Goal: Transaction & Acquisition: Purchase product/service

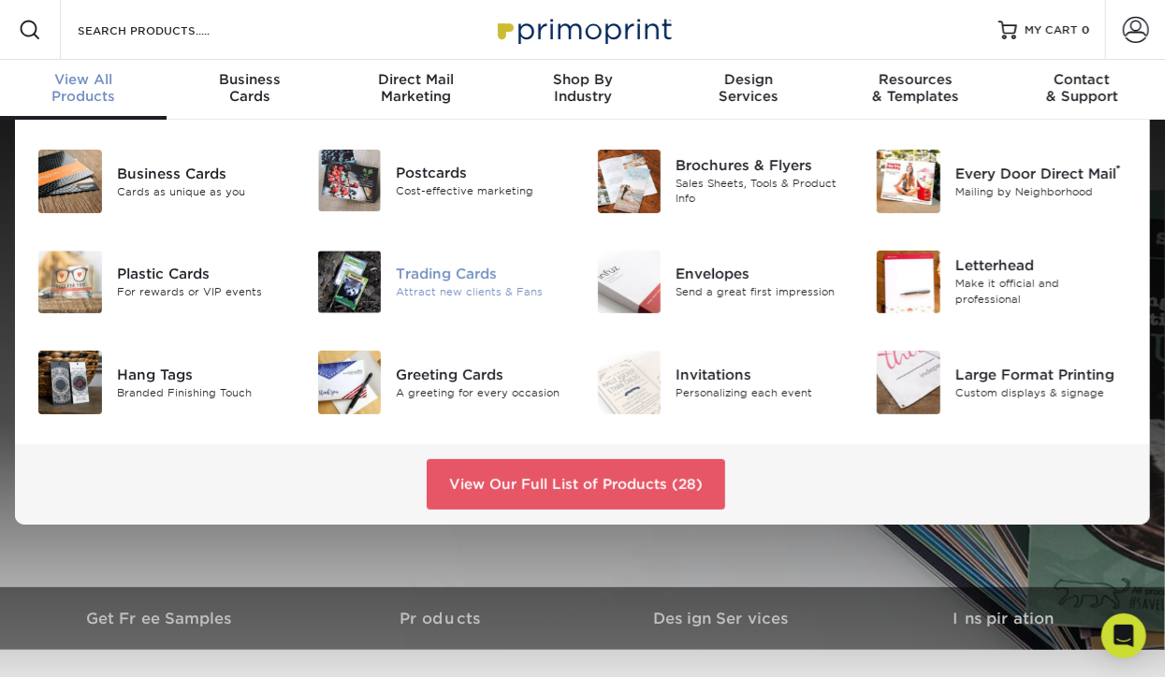
click at [453, 286] on div "Attract new clients & Fans" at bounding box center [482, 292] width 172 height 16
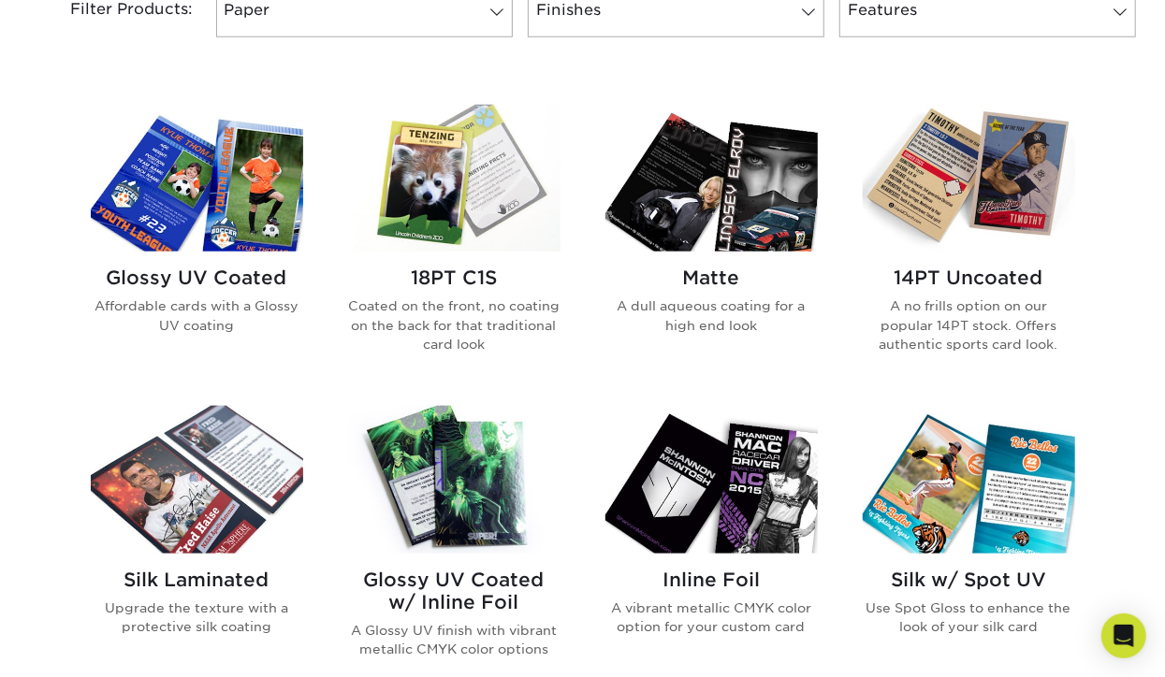
scroll to position [655, 0]
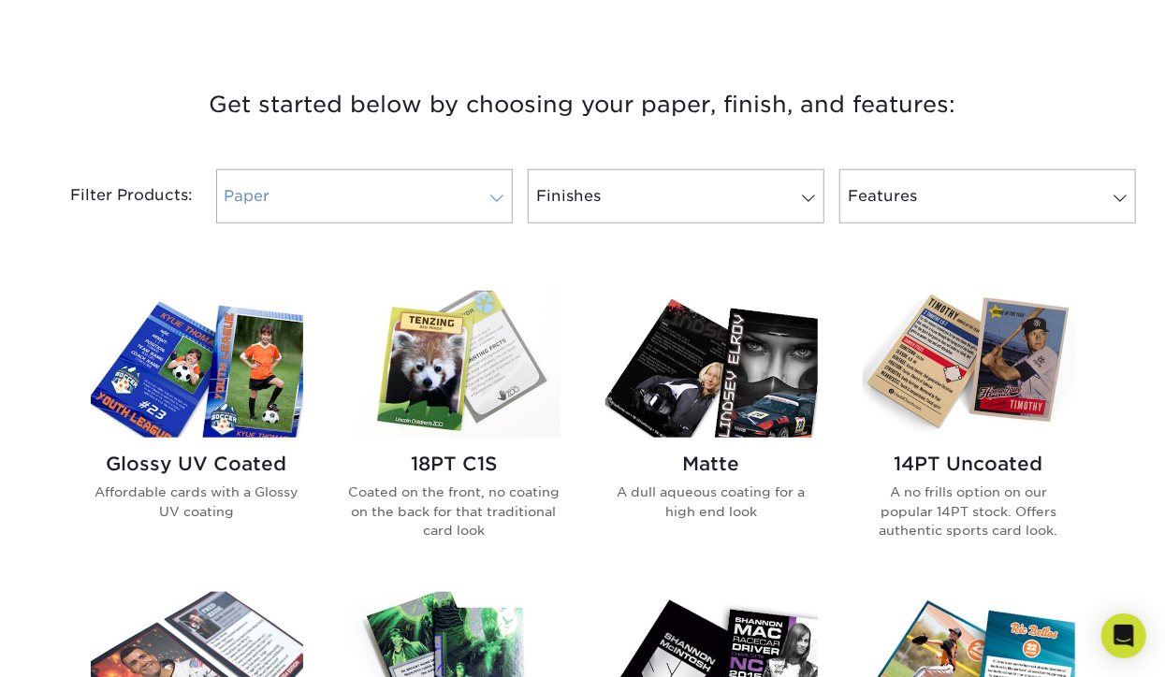
click at [495, 188] on link "Paper" at bounding box center [364, 196] width 297 height 54
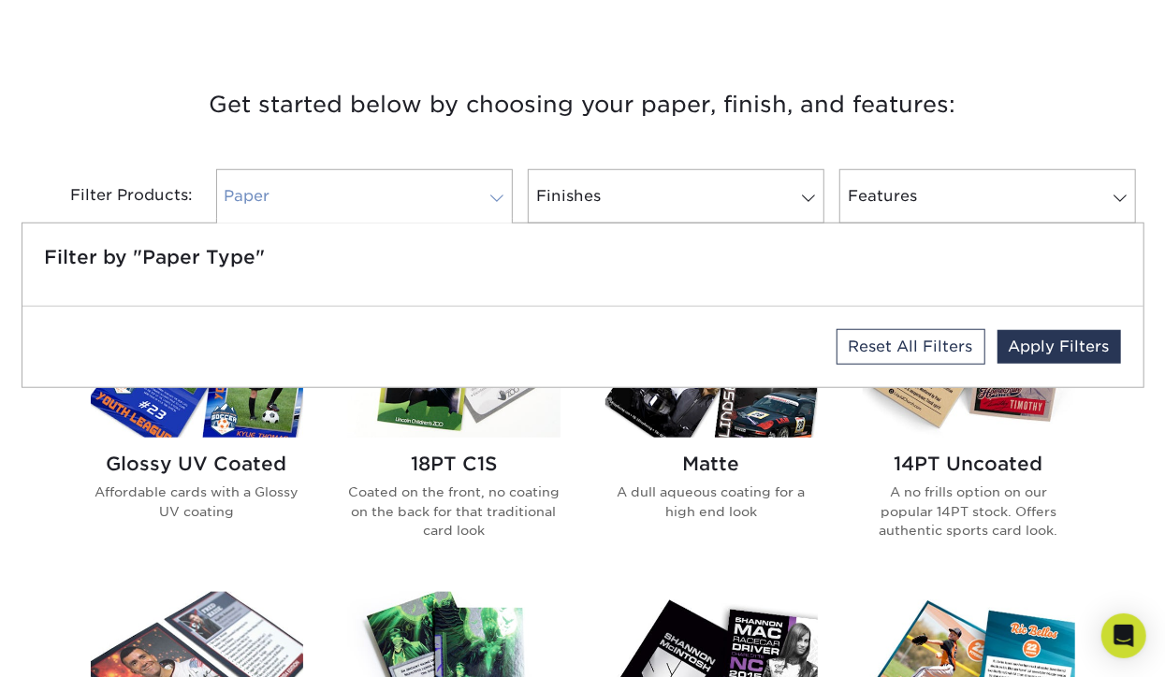
click at [495, 188] on link "Paper" at bounding box center [364, 196] width 297 height 54
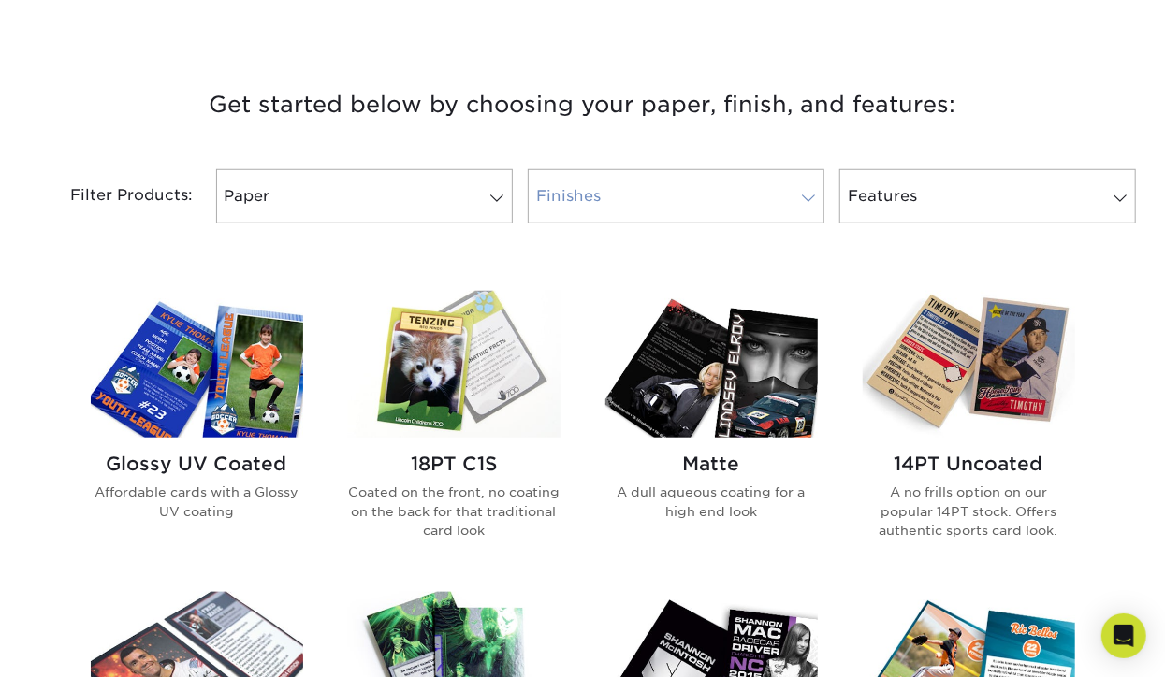
click at [814, 197] on span at bounding box center [808, 198] width 26 height 15
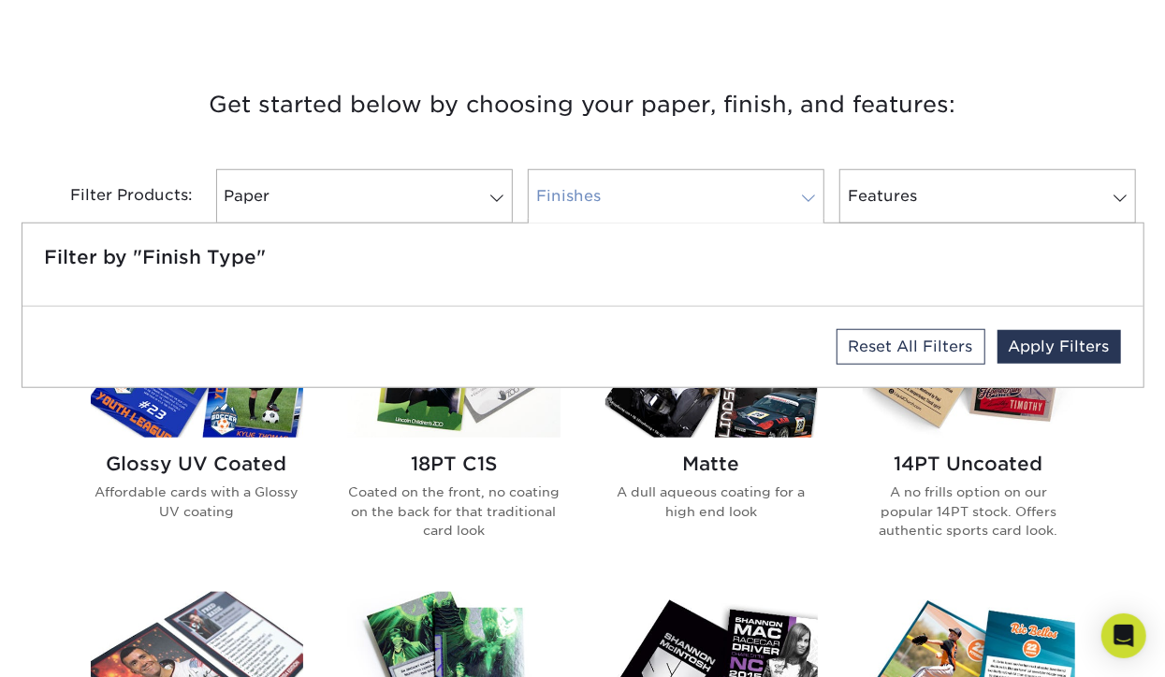
click at [814, 197] on span at bounding box center [808, 198] width 26 height 15
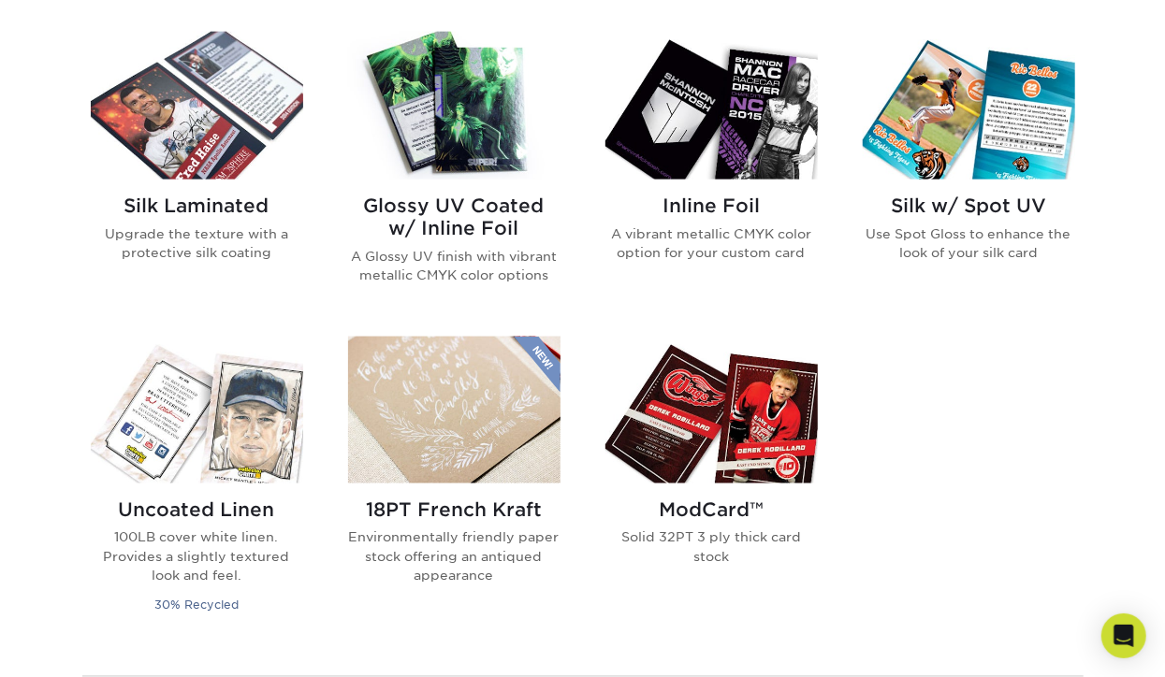
scroll to position [1216, 0]
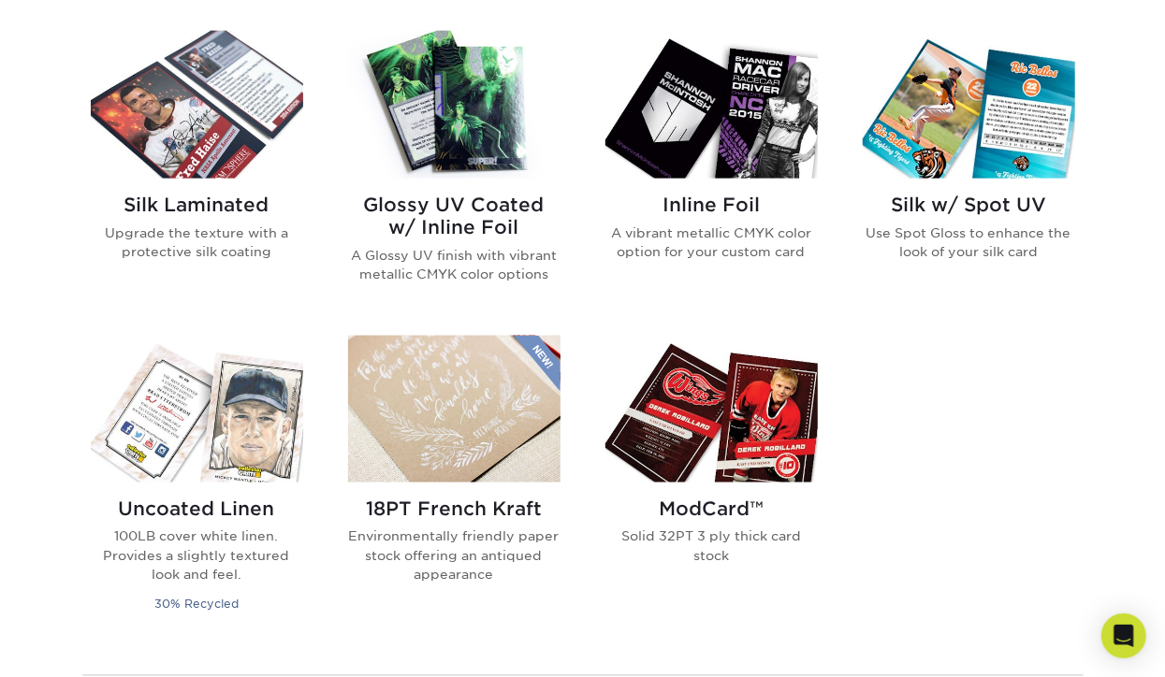
click at [412, 418] on img at bounding box center [454, 409] width 212 height 147
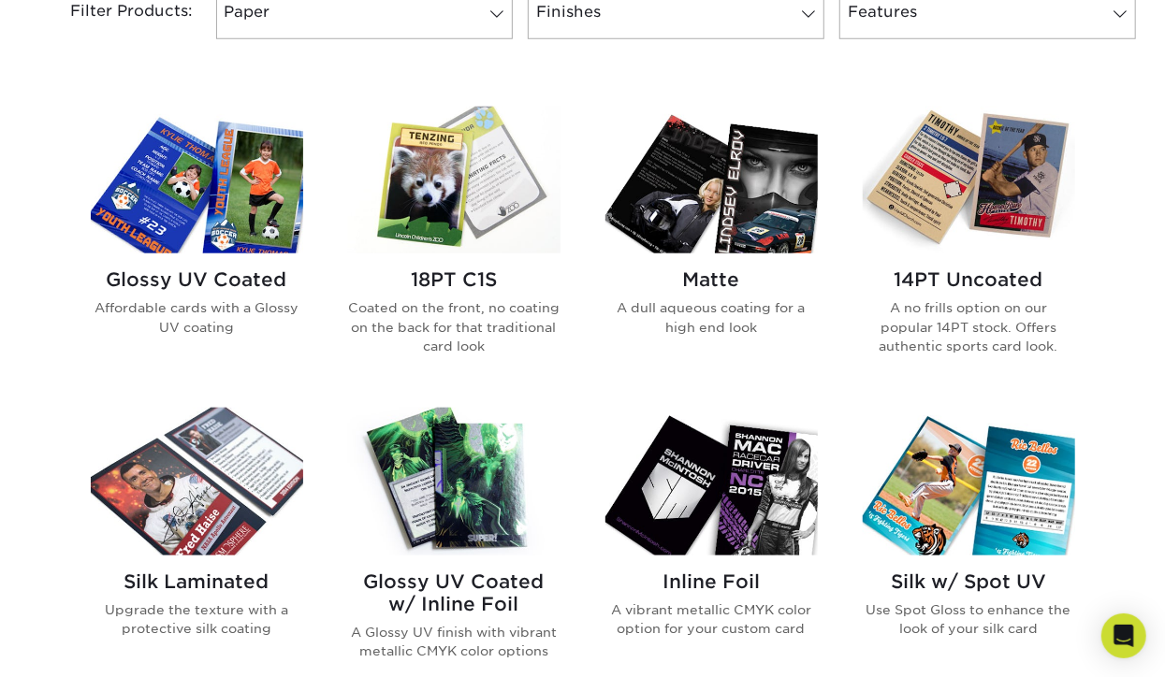
scroll to position [842, 0]
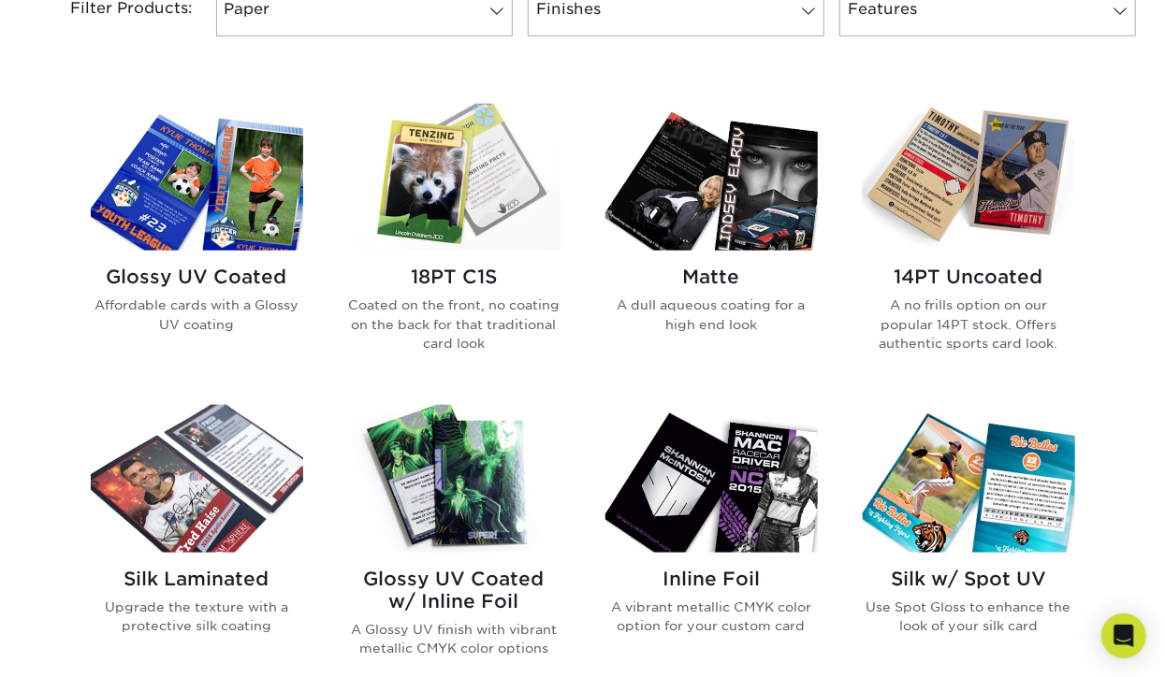
click at [492, 184] on img at bounding box center [454, 177] width 212 height 147
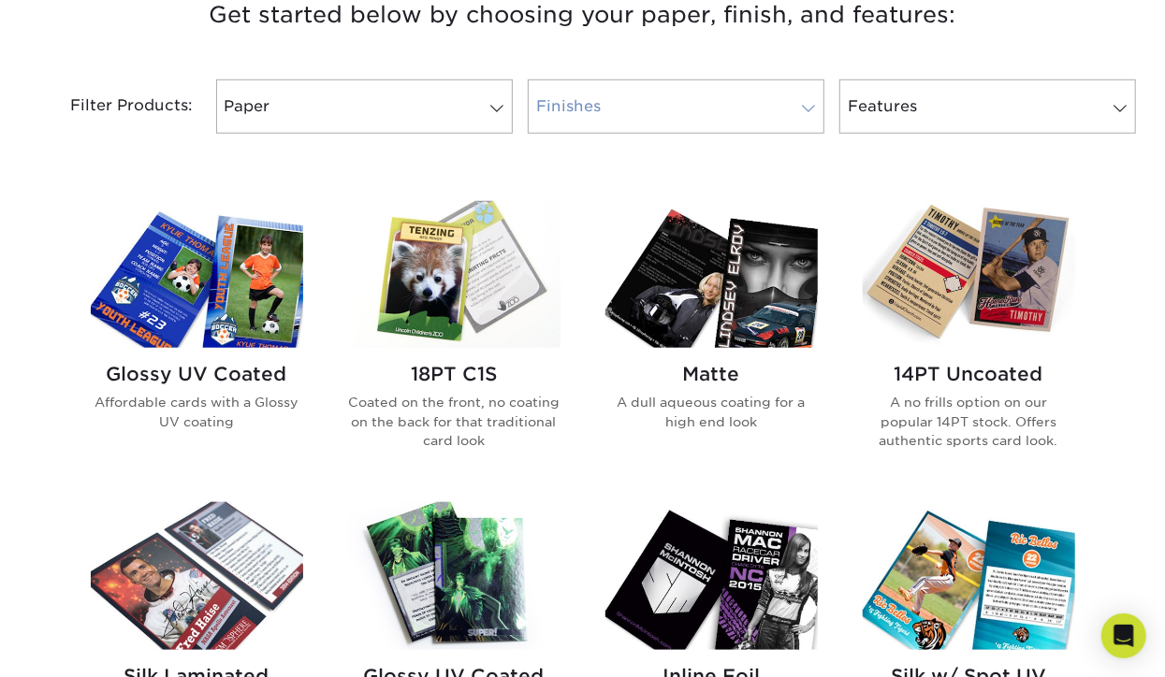
scroll to position [748, 0]
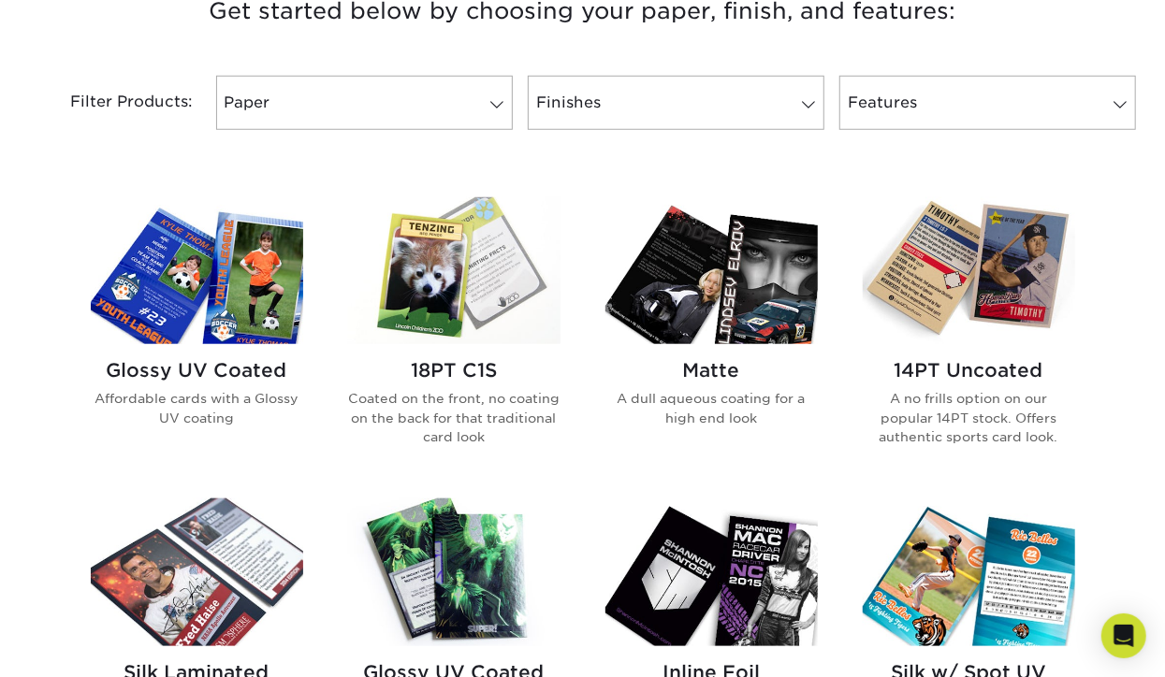
click at [760, 300] on img at bounding box center [711, 270] width 212 height 147
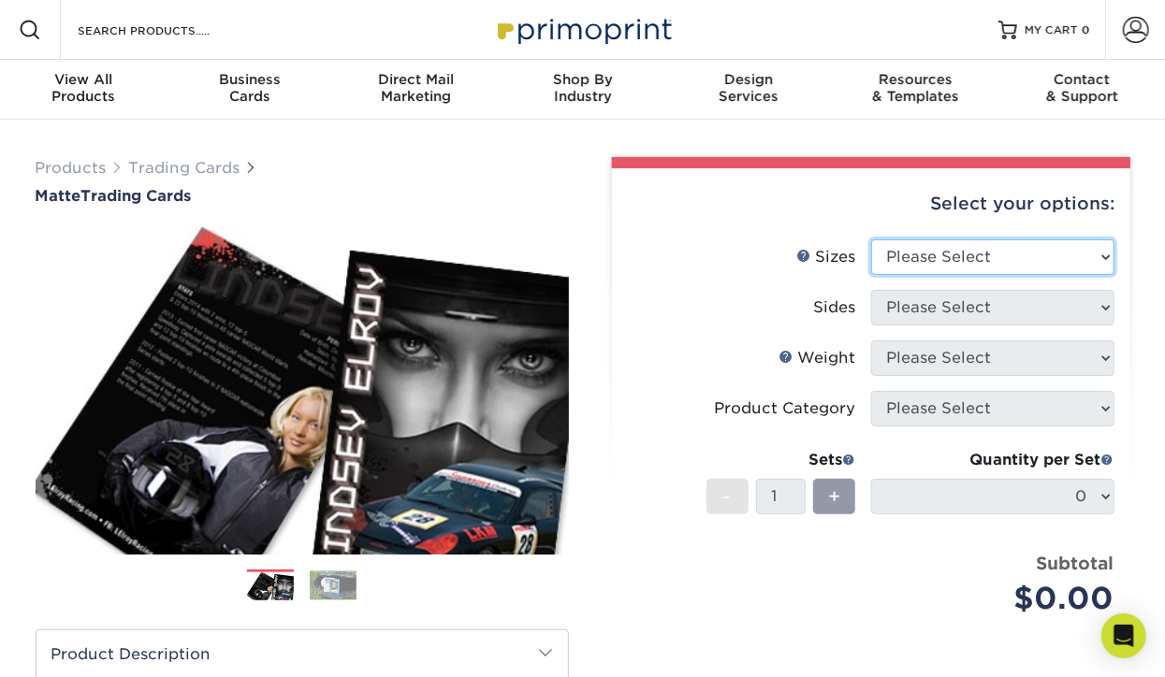
click at [1089, 251] on select "Please Select 2.5" x 3.5"" at bounding box center [992, 257] width 243 height 36
select select "2.50x3.50"
click at [871, 239] on select "Please Select 2.5" x 3.5"" at bounding box center [992, 257] width 243 height 36
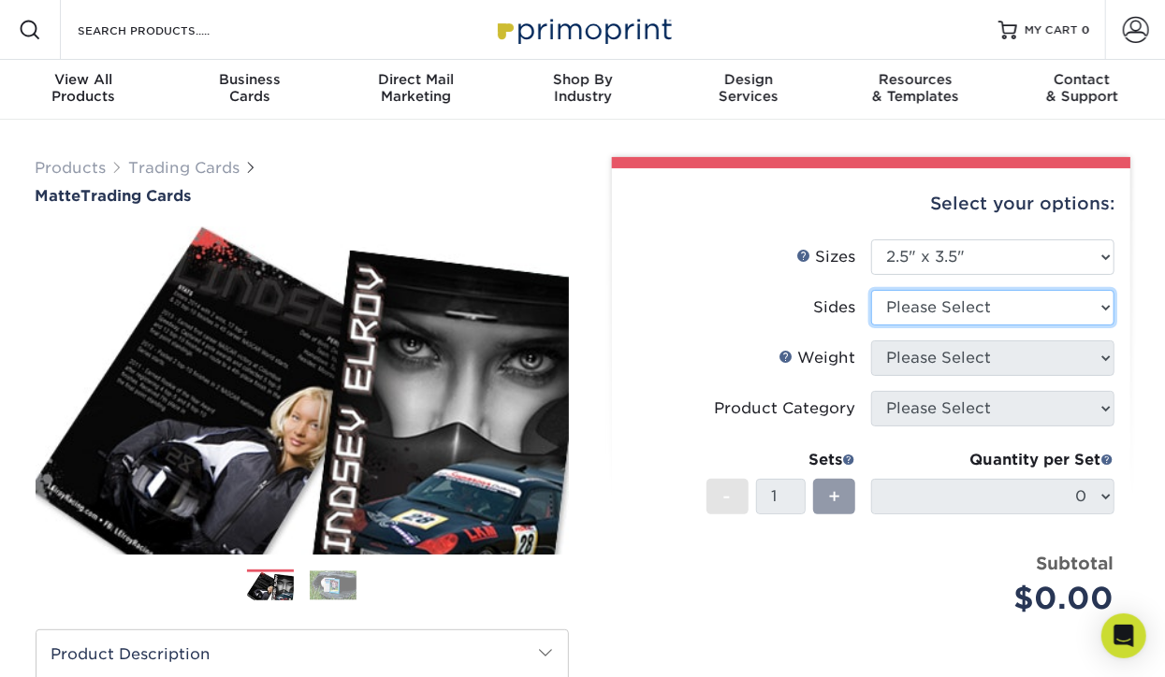
click at [1077, 297] on select "Please Select Print Both Sides Print Front Only" at bounding box center [992, 308] width 243 height 36
select select "13abbda7-1d64-4f25-8bb2-c179b224825d"
click at [871, 290] on select "Please Select Print Both Sides Print Front Only" at bounding box center [992, 308] width 243 height 36
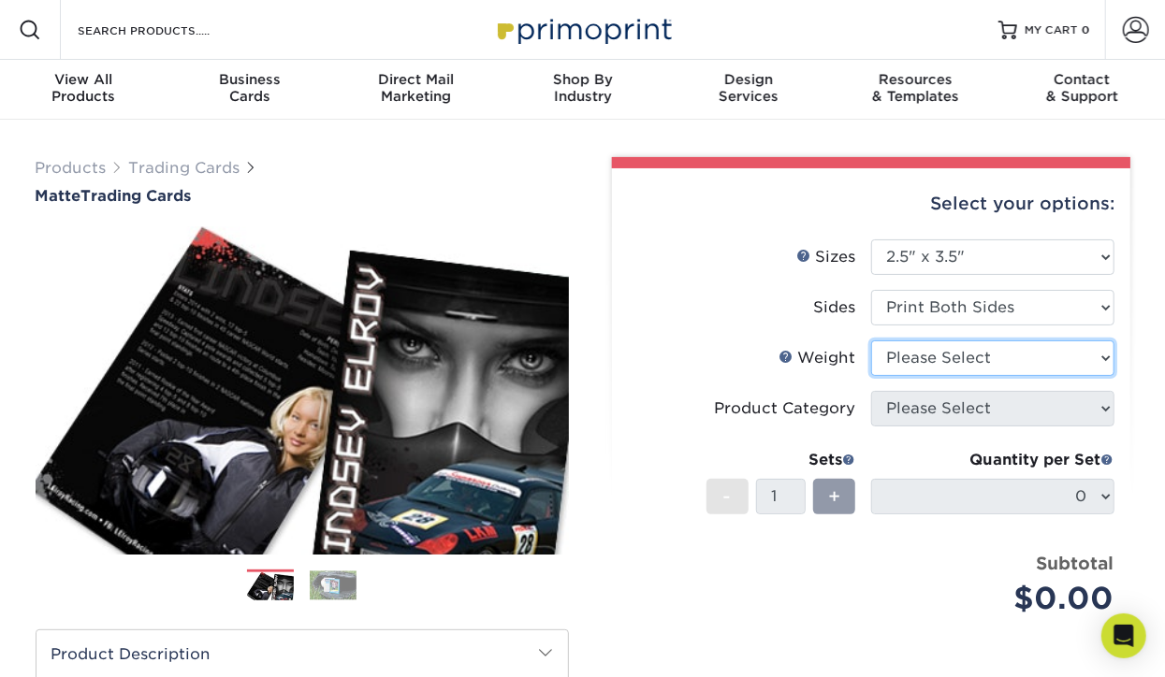
click at [1064, 354] on select "Please Select 16PT 14PT" at bounding box center [992, 358] width 243 height 36
select select "16PT"
click at [871, 340] on select "Please Select 16PT 14PT" at bounding box center [992, 358] width 243 height 36
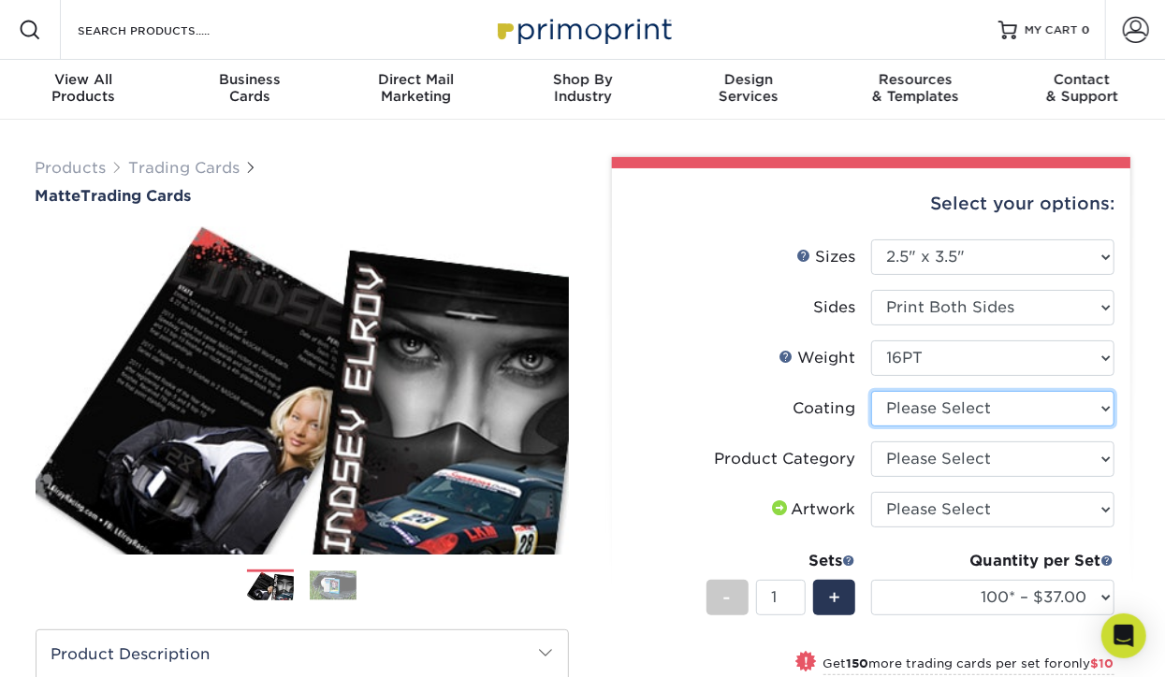
click at [1100, 408] on select at bounding box center [992, 409] width 243 height 36
select select "121bb7b5-3b4d-429f-bd8d-bbf80e953313"
click at [871, 391] on select at bounding box center [992, 409] width 243 height 36
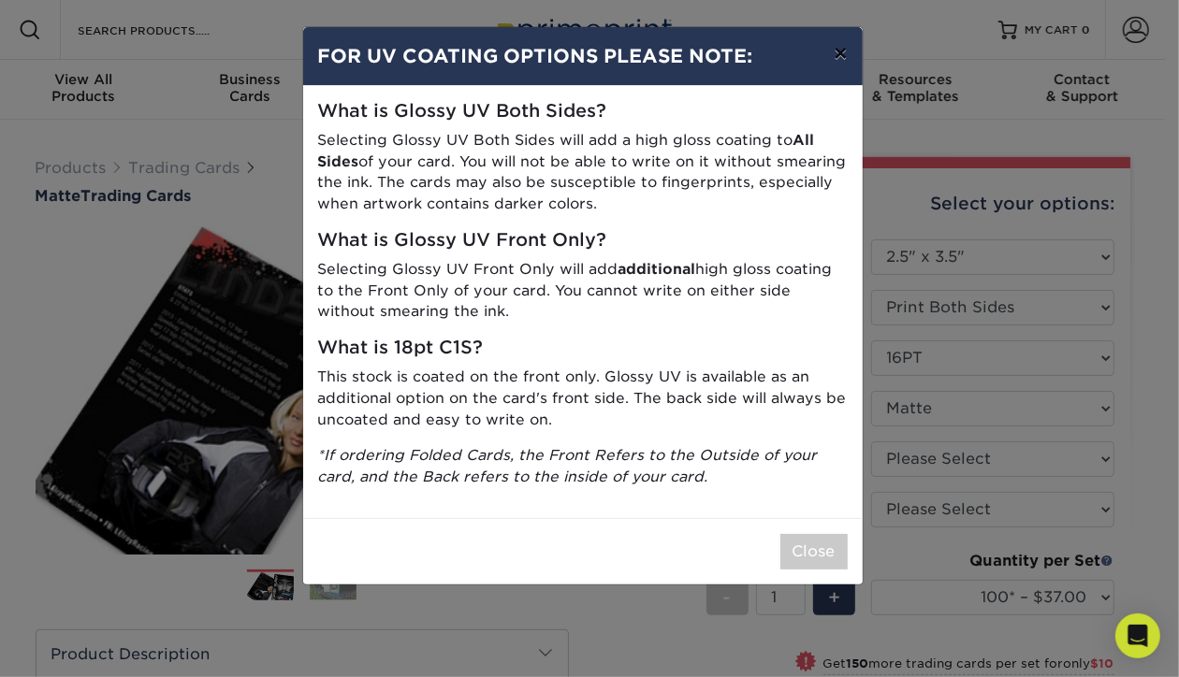
click at [840, 47] on button "×" at bounding box center [839, 53] width 43 height 52
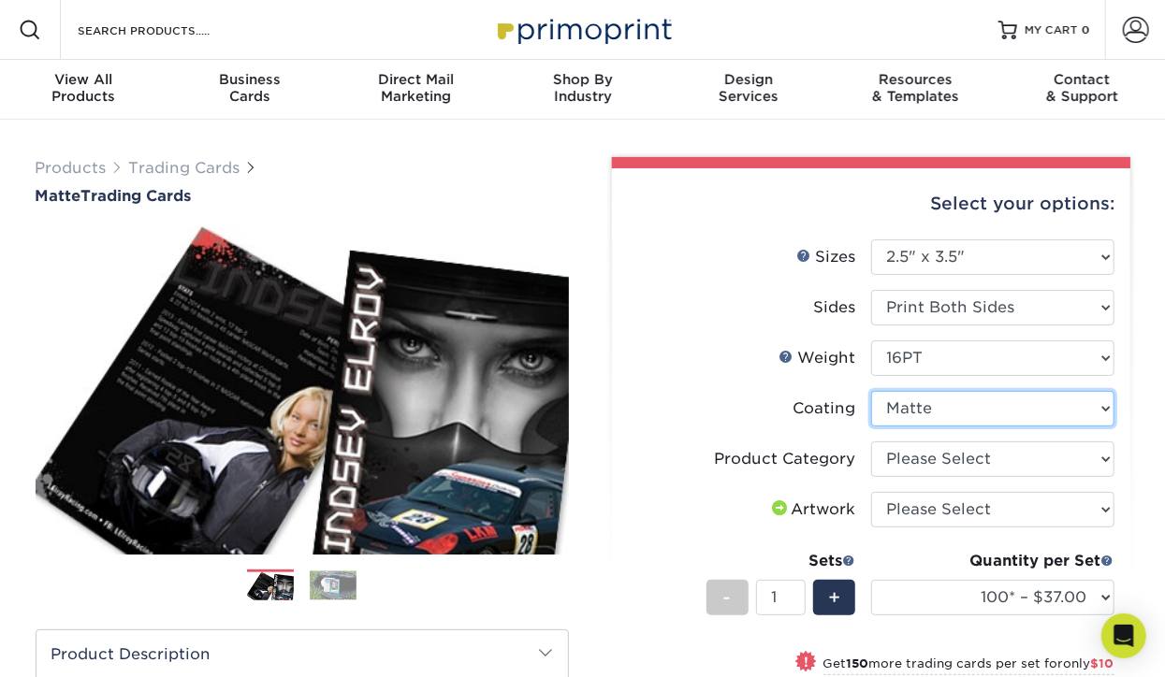
click at [1102, 412] on select at bounding box center [992, 409] width 243 height 36
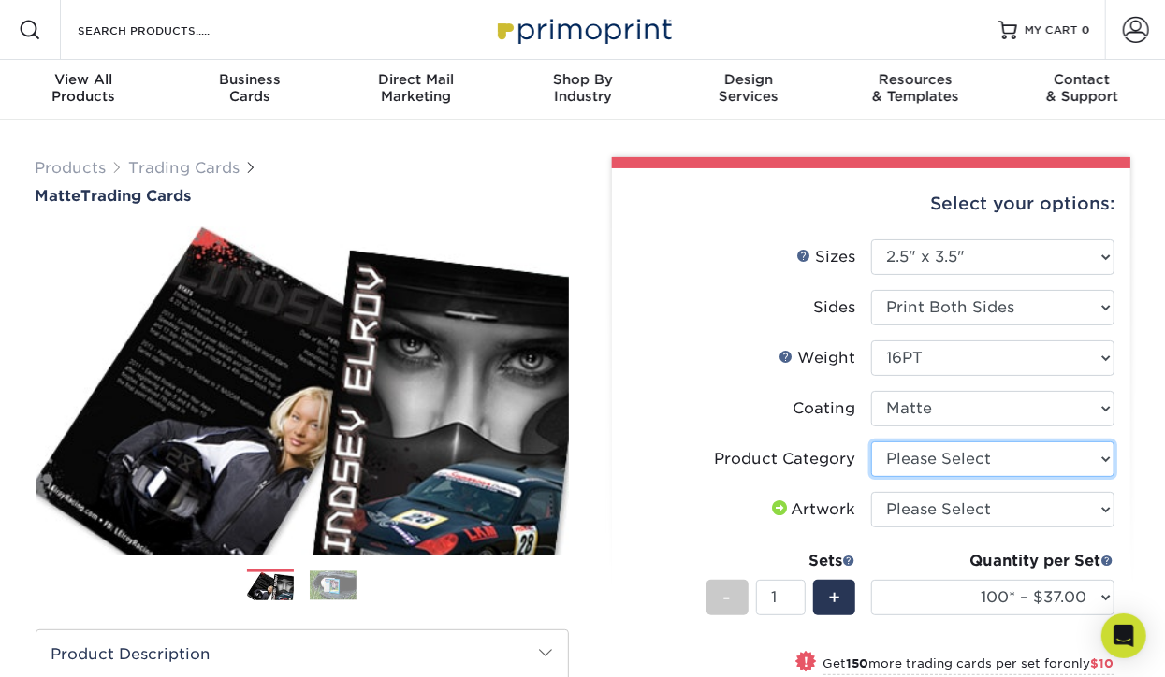
click at [1103, 461] on select "Please Select Trading Cards" at bounding box center [992, 459] width 243 height 36
select select "c2f9bce9-36c2-409d-b101-c29d9d031e18"
click at [871, 441] on select "Please Select Trading Cards" at bounding box center [992, 459] width 243 height 36
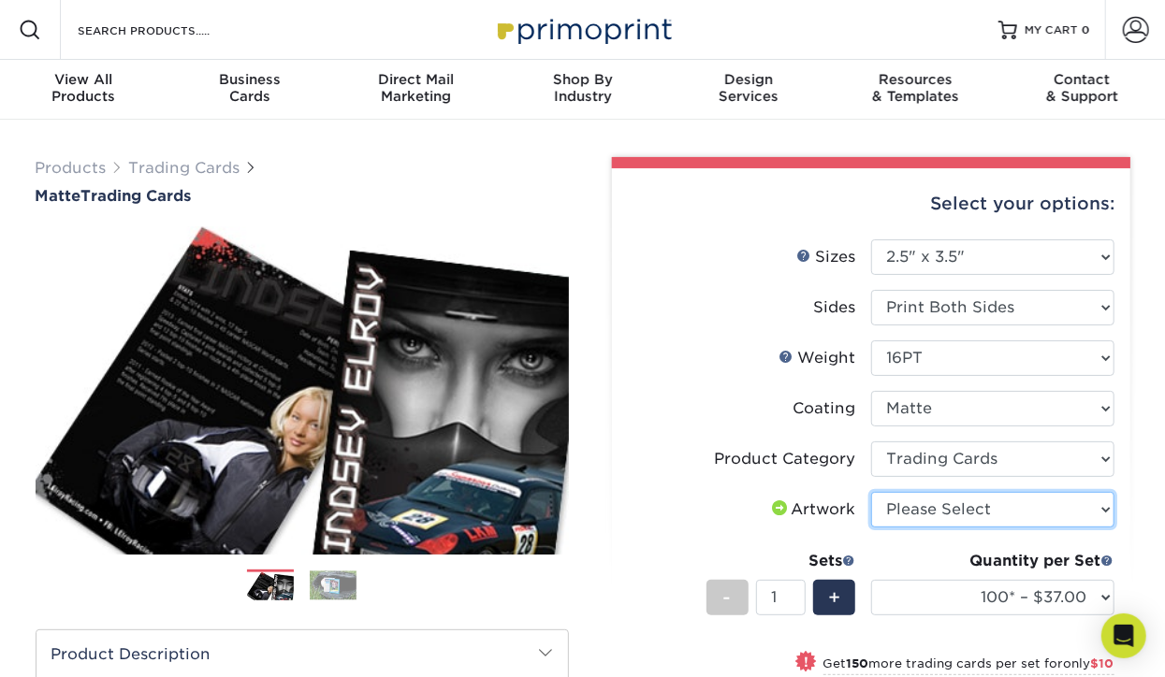
click at [1102, 507] on select "Please Select I will upload files I need a design - $100" at bounding box center [992, 510] width 243 height 36
select select "upload"
click at [871, 492] on select "Please Select I will upload files I need a design - $100" at bounding box center [992, 510] width 243 height 36
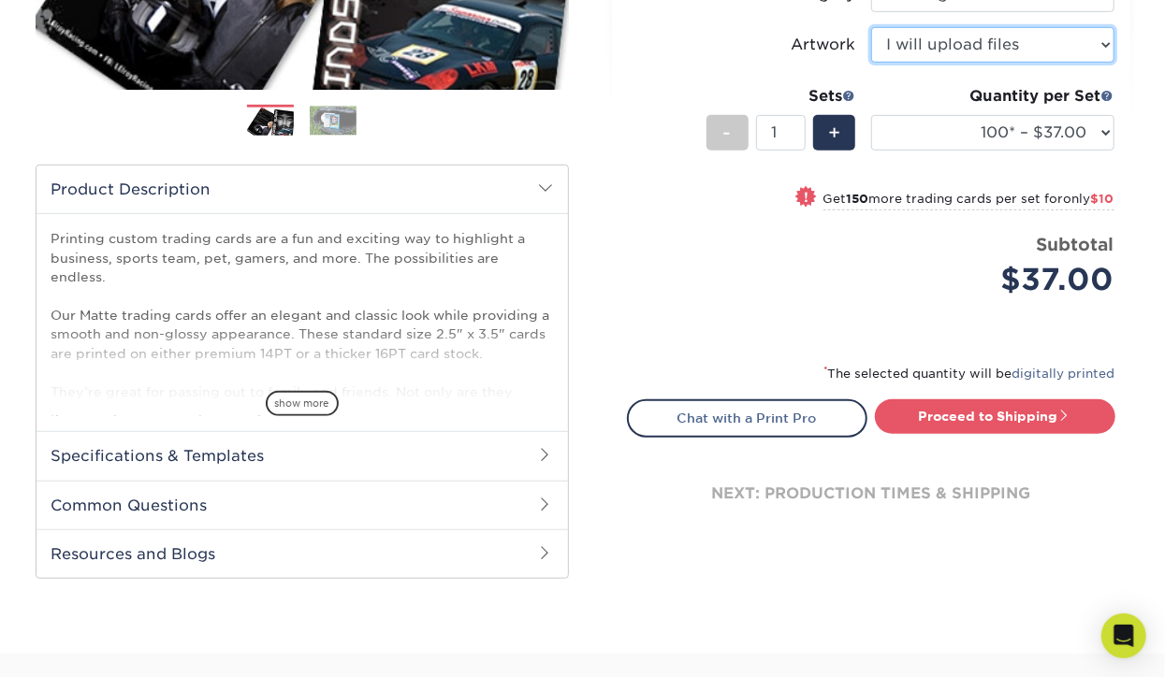
scroll to position [468, 0]
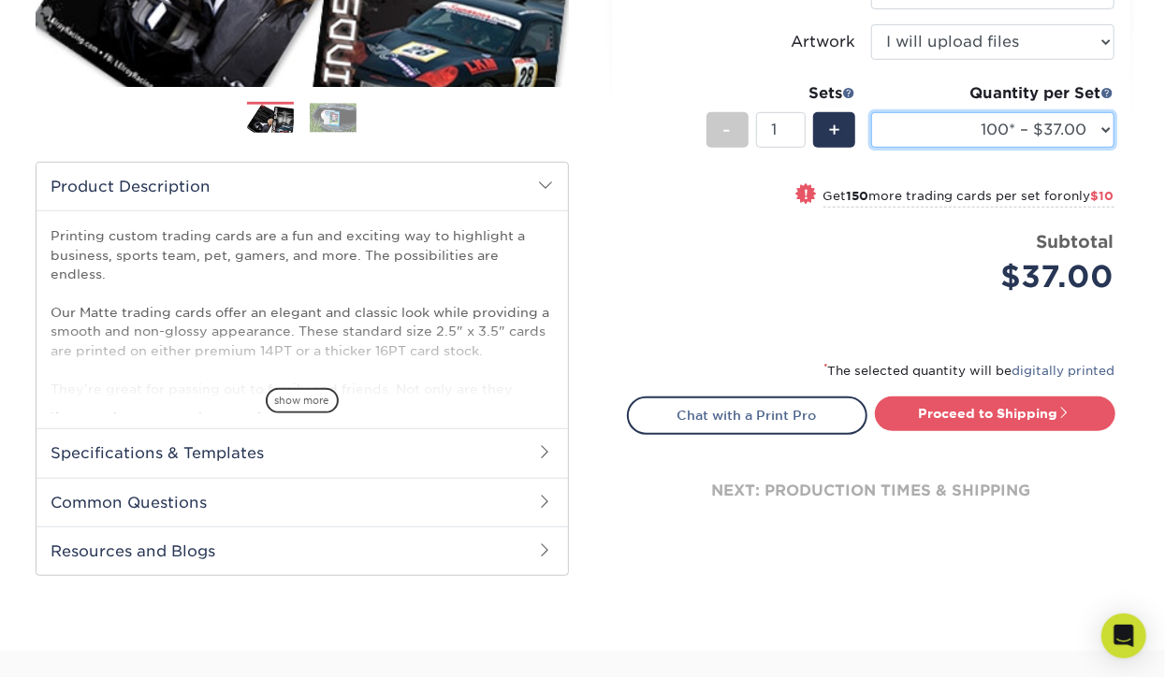
click at [1090, 125] on select "100* – $37.00 250* – $47.00 500* – $58.00 1000 – $71.00 2500 – $141.00 5000 – $…" at bounding box center [992, 130] width 243 height 36
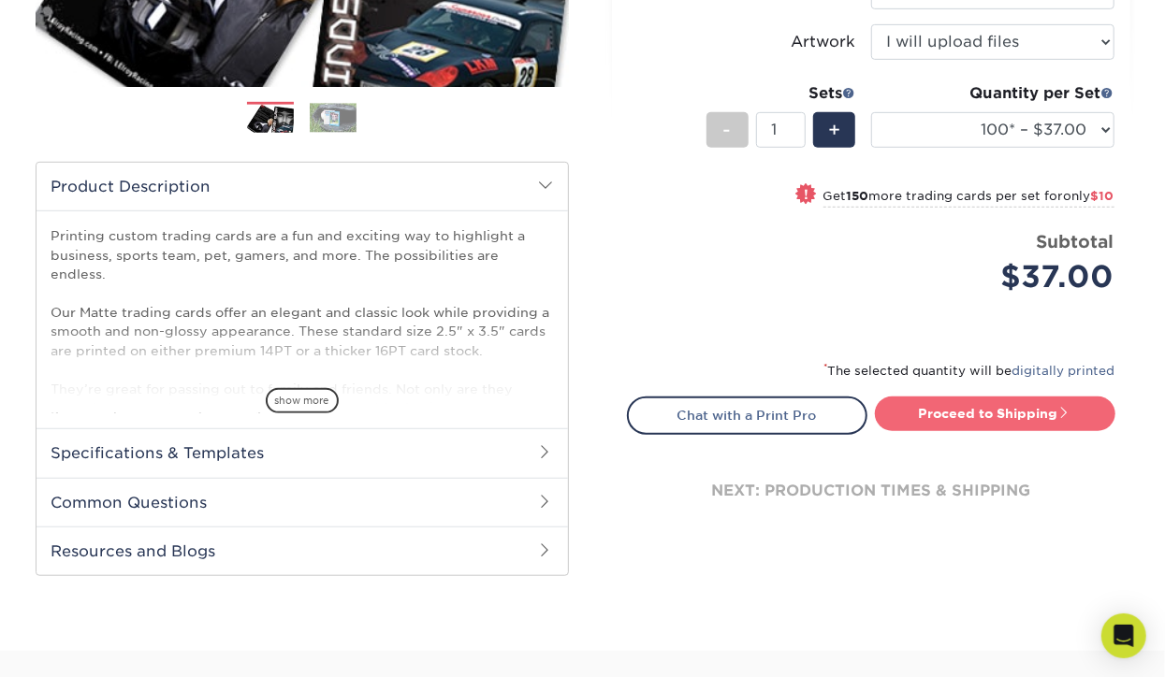
click at [1005, 406] on link "Proceed to Shipping" at bounding box center [995, 414] width 240 height 34
type input "Set 1"
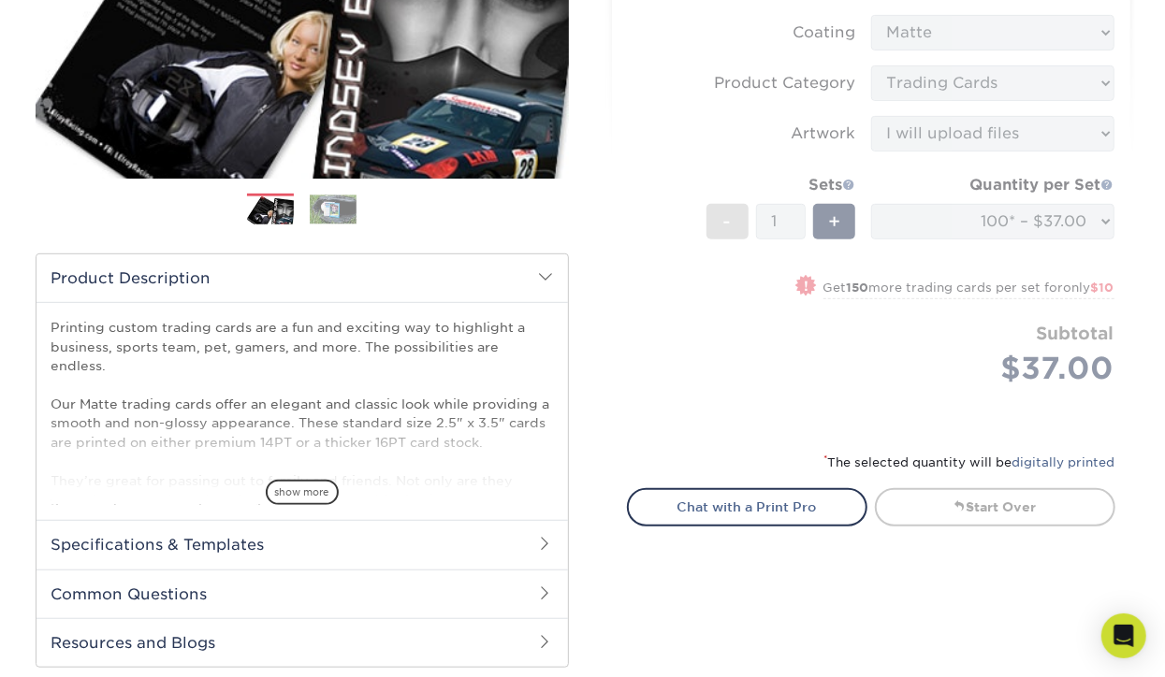
scroll to position [375, 0]
click at [1099, 223] on form "Sizes Help Sizes Please Select 2.5" x 3.5" Sides Please Select 16PT - 1" at bounding box center [871, 147] width 488 height 566
click at [958, 386] on form "Sizes Help Sizes Please Select 2.5" x 3.5" Sides Please Select 16PT - 1" at bounding box center [871, 147] width 488 height 566
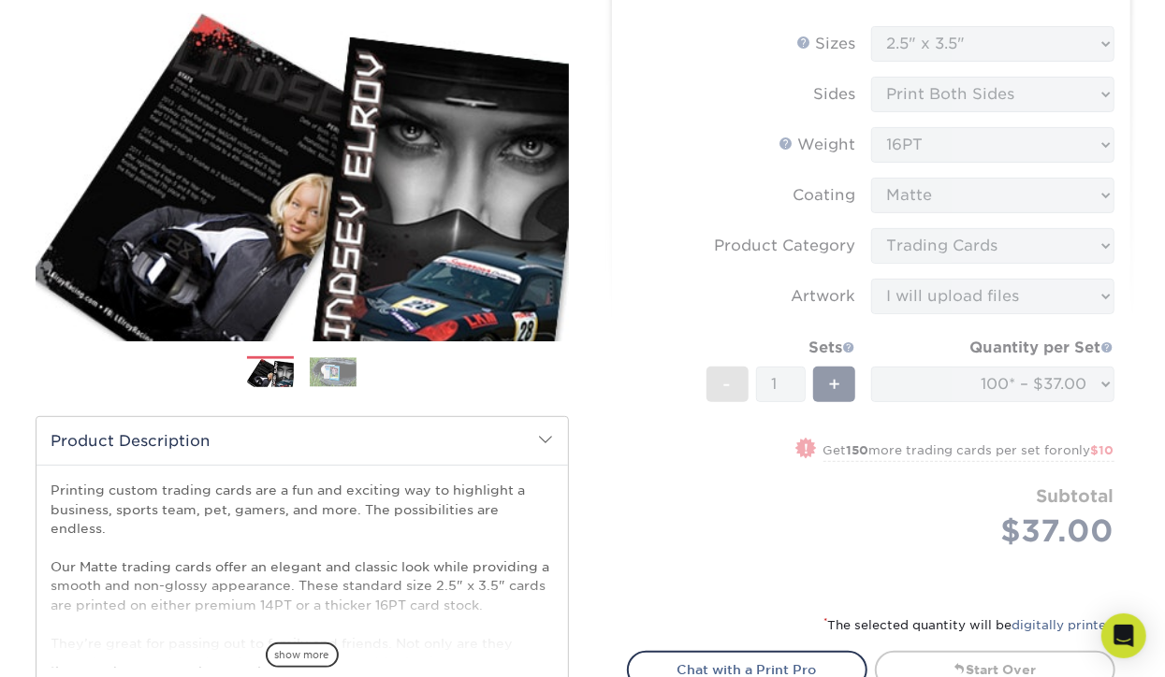
scroll to position [188, 0]
